Goal: Register for event/course

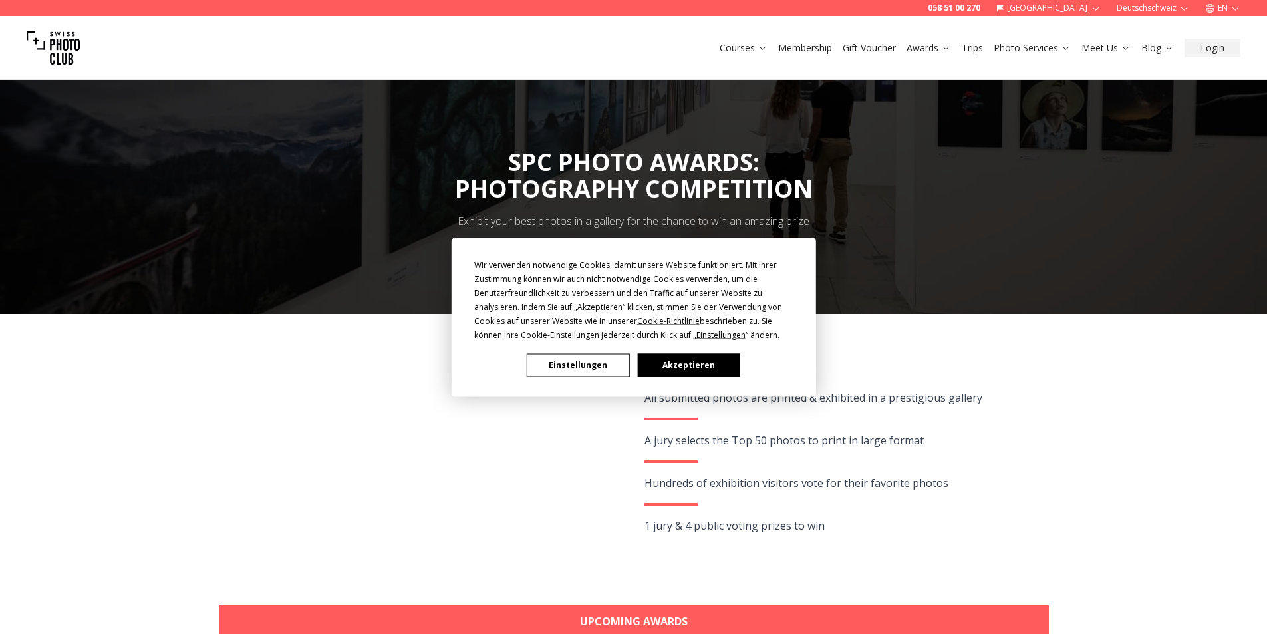
click at [677, 357] on button "Akzeptieren" at bounding box center [688, 364] width 102 height 23
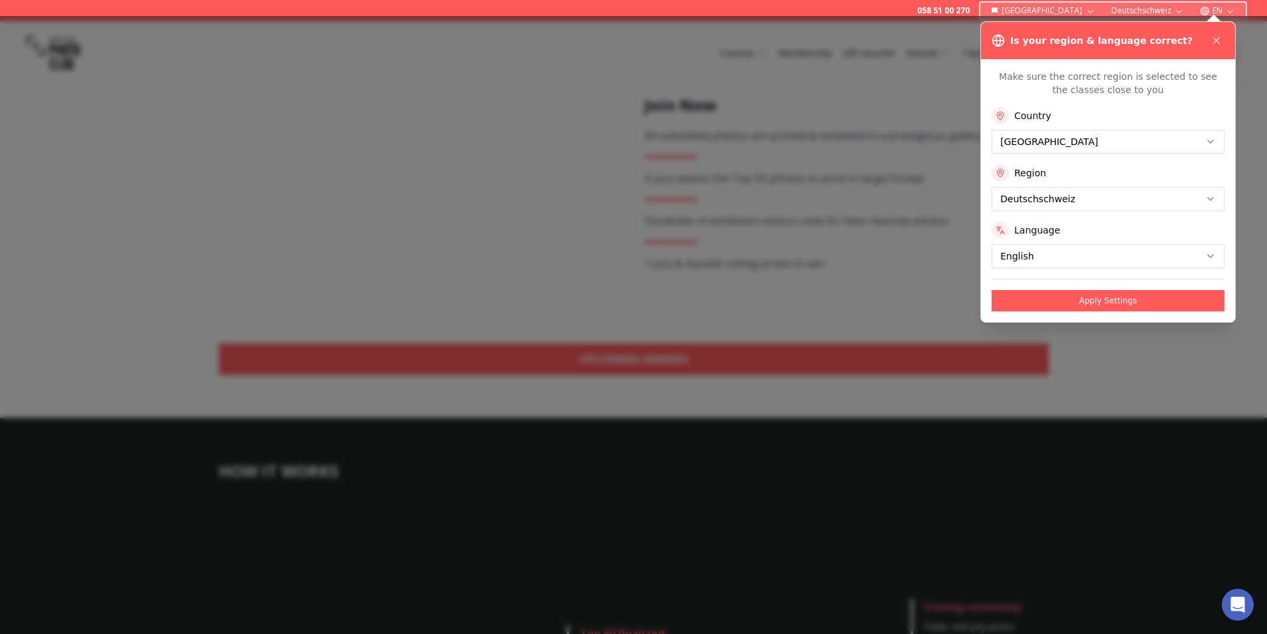
scroll to position [265, 0]
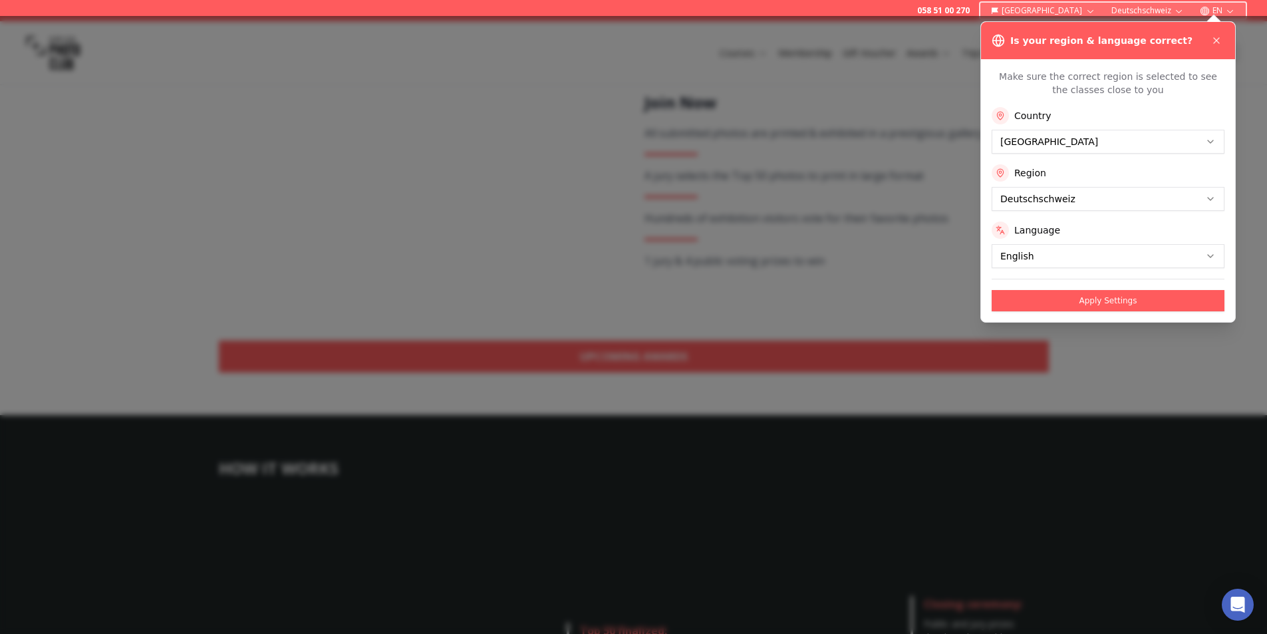
click at [1075, 300] on button "Apply Settings" at bounding box center [1108, 300] width 233 height 21
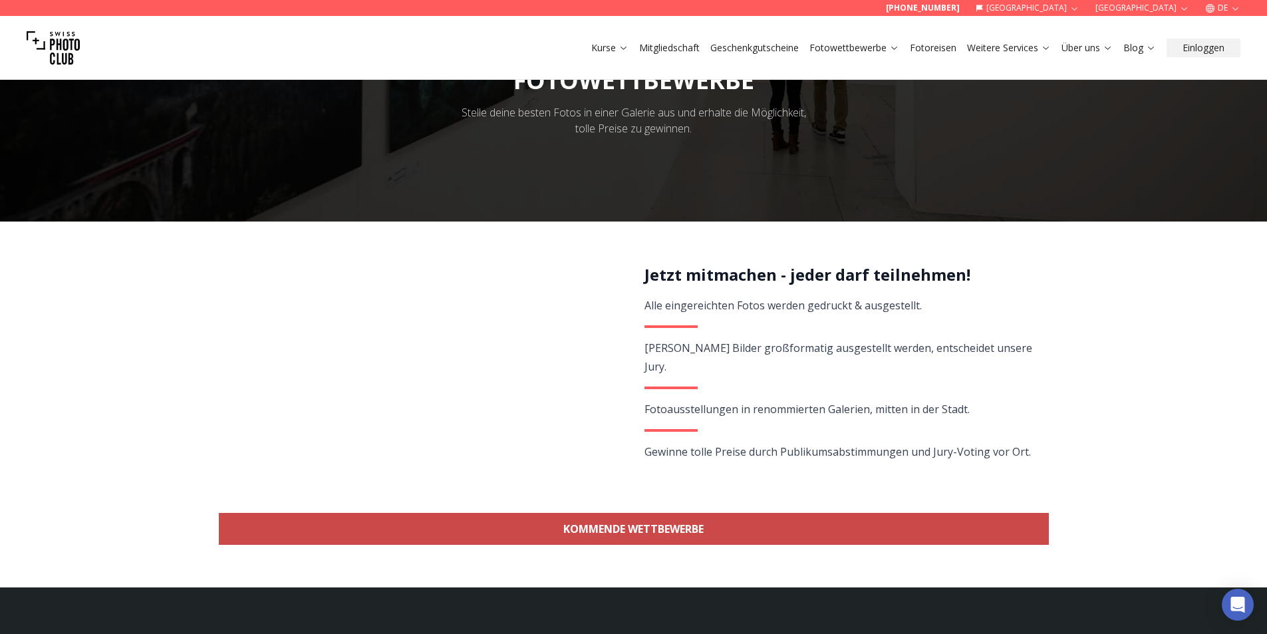
click at [697, 529] on link "KOMMENDE WETTBEWERBE" at bounding box center [634, 529] width 830 height 32
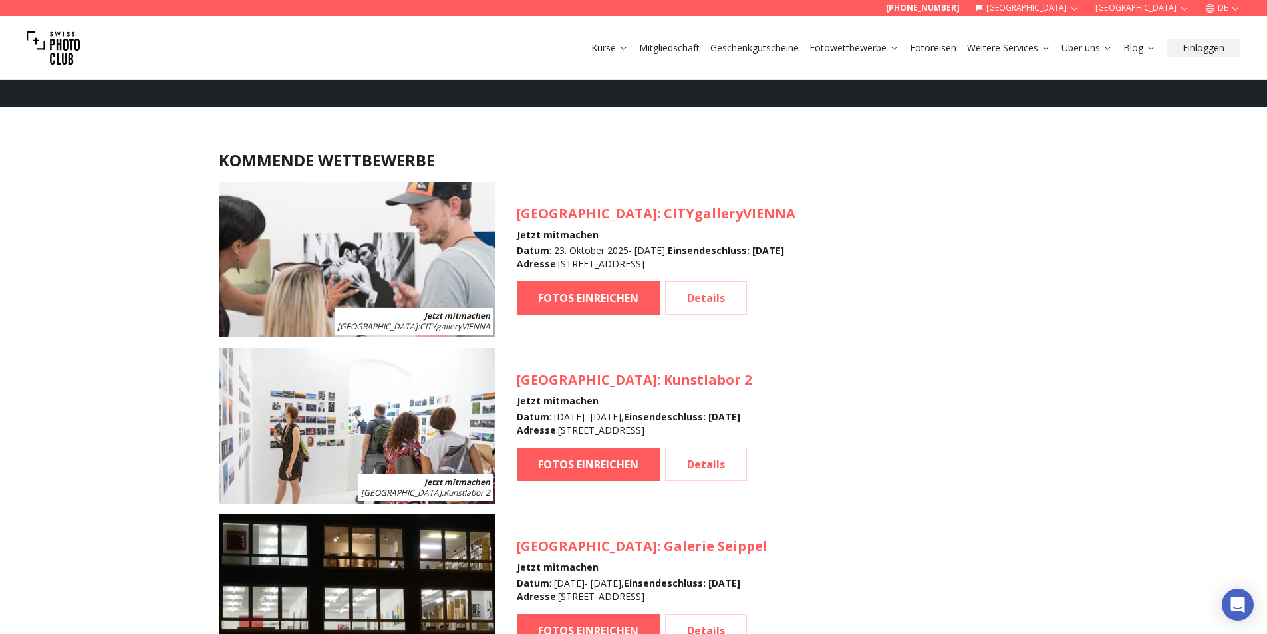
scroll to position [1186, 0]
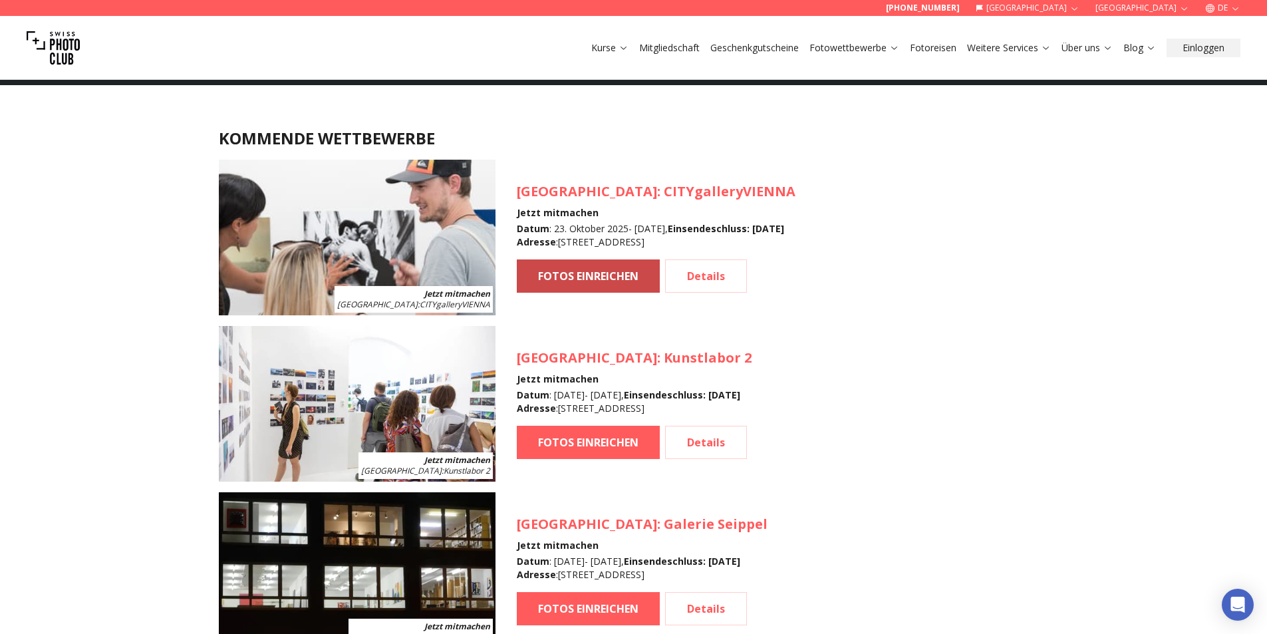
click at [600, 279] on link "FOTOS EINREICHEN" at bounding box center [588, 275] width 143 height 33
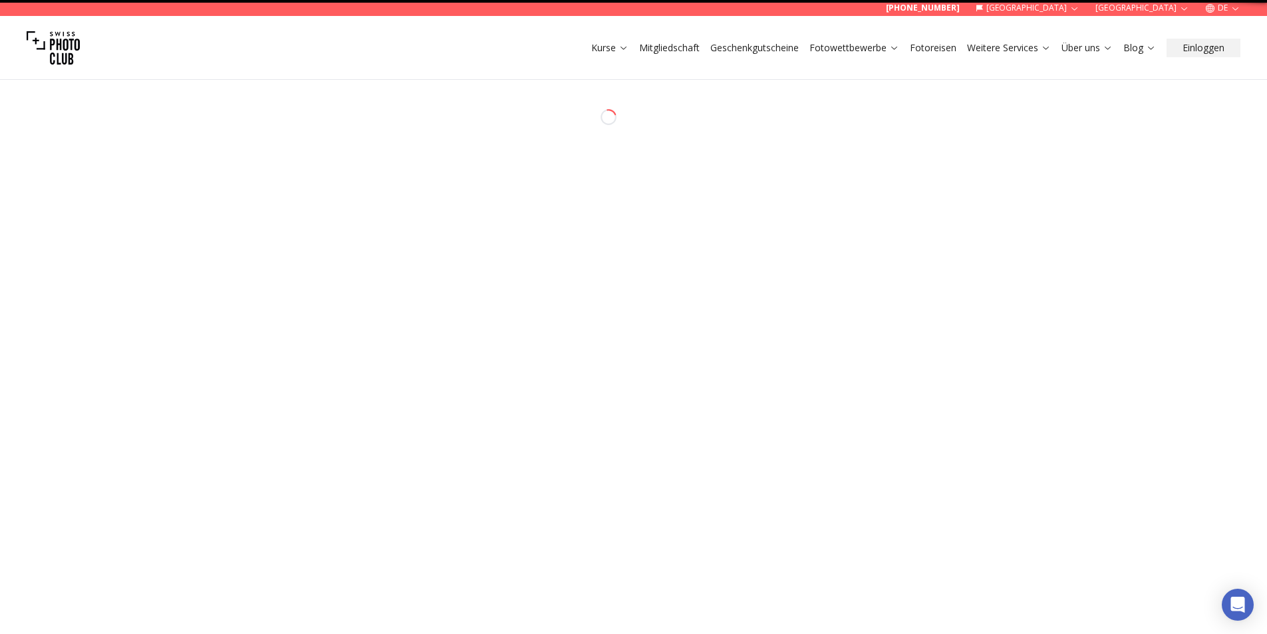
select select "*******"
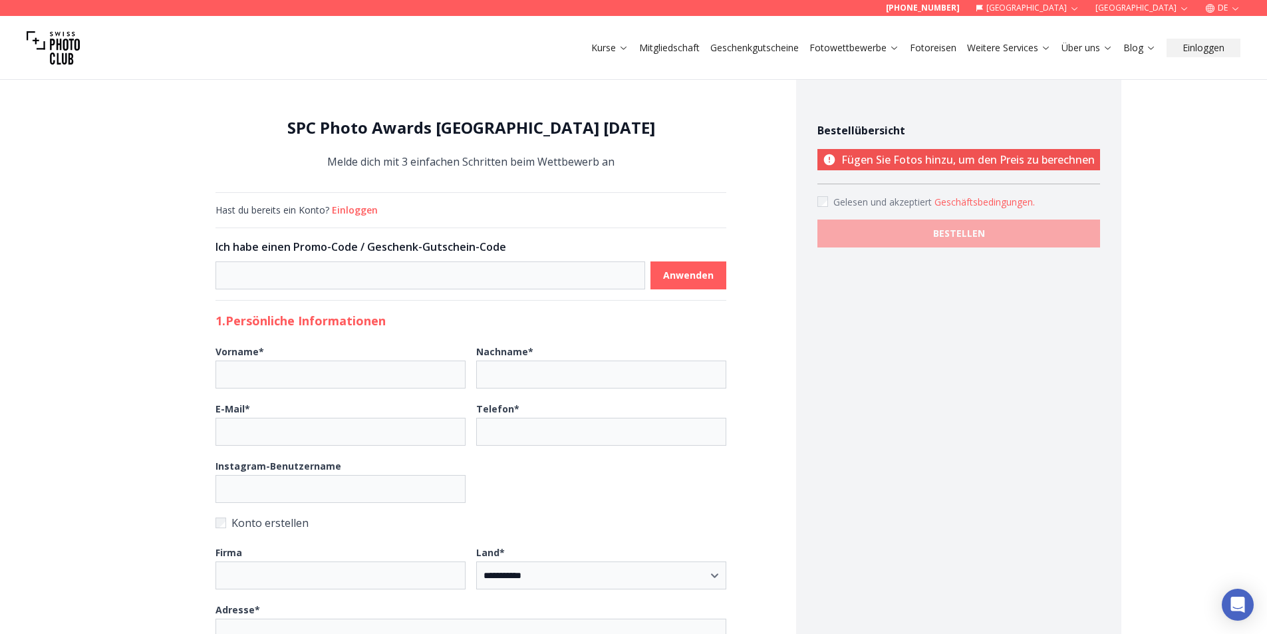
click at [834, 203] on label "Gelesen und akzeptiert Geschäftsbedingungen ." at bounding box center [959, 202] width 283 height 14
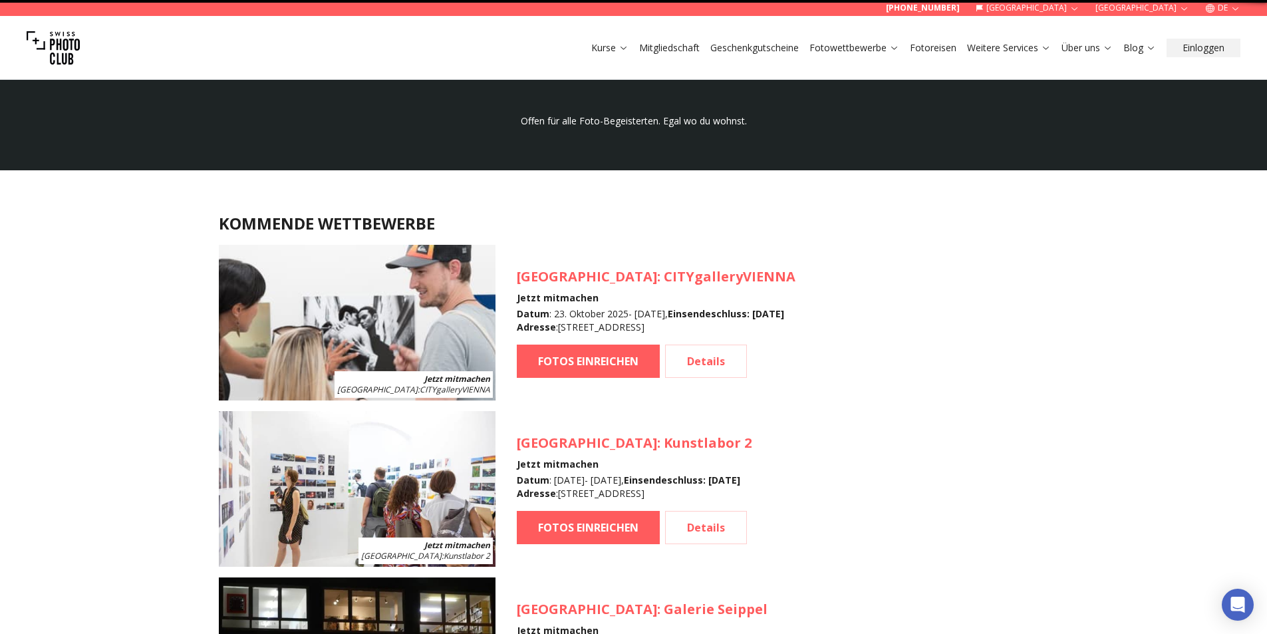
scroll to position [1186, 0]
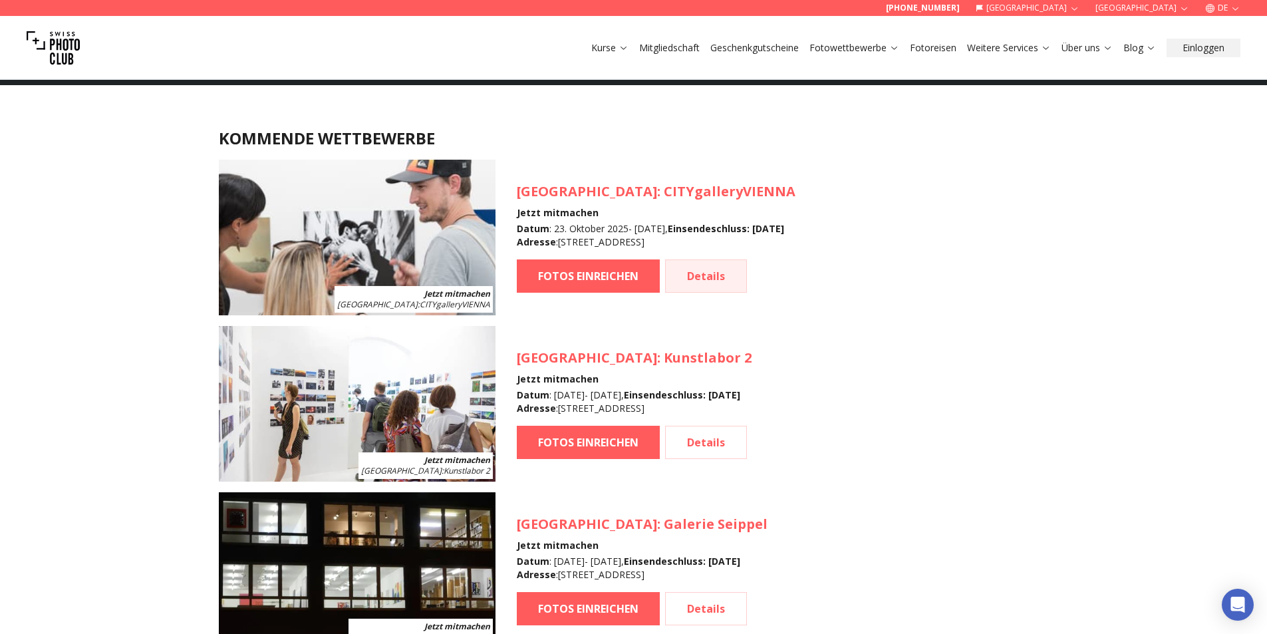
click at [695, 263] on link "Details" at bounding box center [706, 275] width 82 height 33
